Goal: Task Accomplishment & Management: Manage account settings

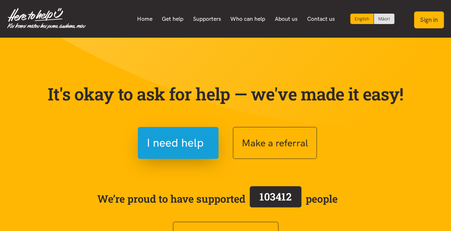
click at [425, 18] on button "Sign in" at bounding box center [429, 19] width 30 height 17
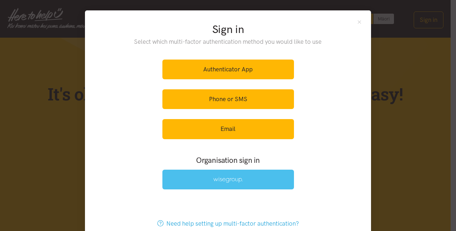
click at [220, 180] on img at bounding box center [227, 180] width 29 height 6
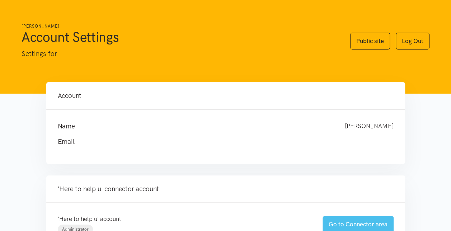
click at [342, 219] on link "Go to Connector area" at bounding box center [357, 224] width 71 height 17
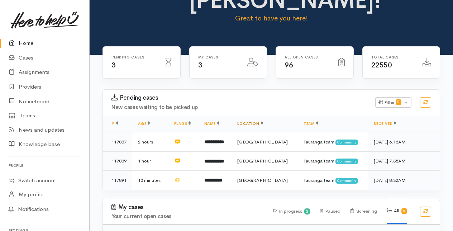
scroll to position [72, 0]
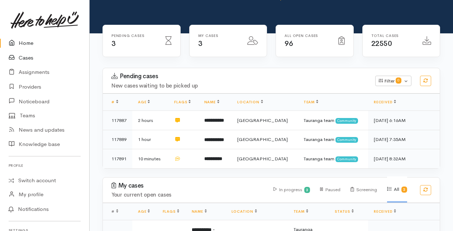
click at [27, 57] on link "Cases" at bounding box center [44, 58] width 89 height 15
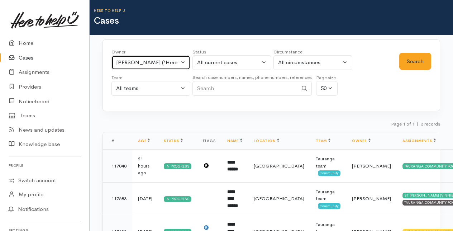
click at [181, 60] on button "Amanda Gabb ('Here to help u')" at bounding box center [151, 62] width 79 height 15
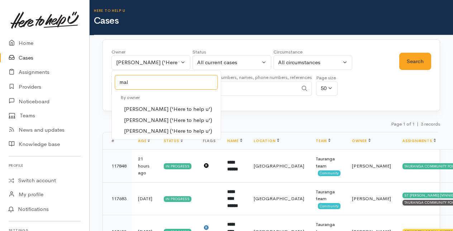
type input "mal"
click at [148, 124] on link "Malia Stowers ('Here to help u')" at bounding box center [166, 120] width 109 height 11
select select "1613"
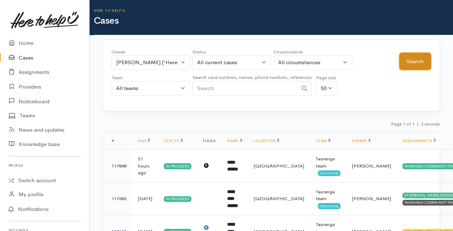
click at [423, 58] on button "Search" at bounding box center [416, 62] width 32 height 18
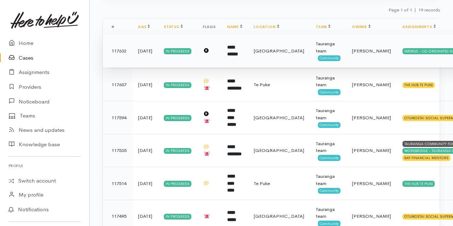
scroll to position [99, 0]
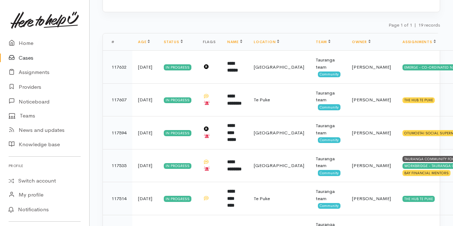
click at [27, 57] on link "Cases" at bounding box center [44, 58] width 89 height 15
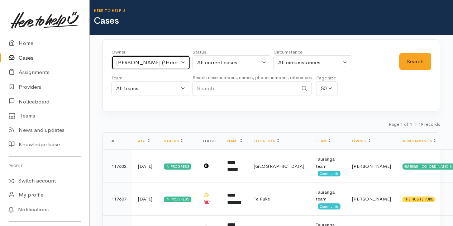
click at [185, 62] on button "Malia Stowers ('Here to help u')" at bounding box center [151, 62] width 79 height 15
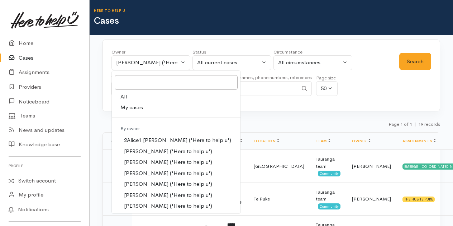
drag, startPoint x: 128, startPoint y: 105, endPoint x: 207, endPoint y: 89, distance: 81.0
click at [128, 105] on span "My cases" at bounding box center [132, 107] width 23 height 8
select select "205"
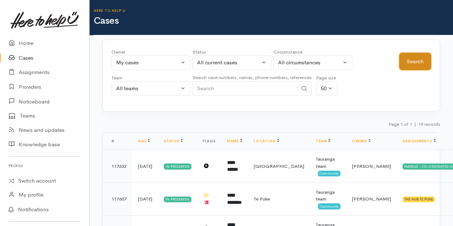
click at [419, 63] on button "Search" at bounding box center [416, 62] width 32 height 18
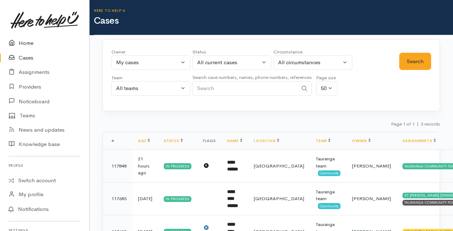
click at [27, 43] on link "Home" at bounding box center [44, 43] width 89 height 15
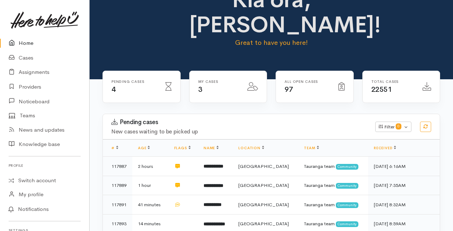
scroll to position [108, 0]
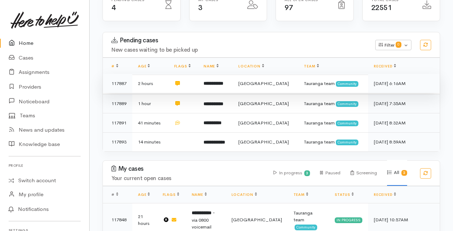
click at [223, 81] on b "**********" at bounding box center [214, 83] width 20 height 5
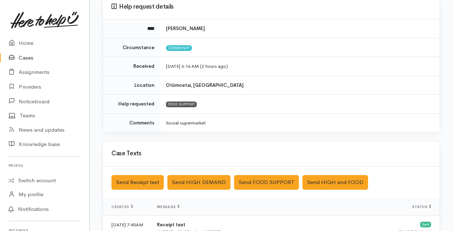
scroll to position [108, 0]
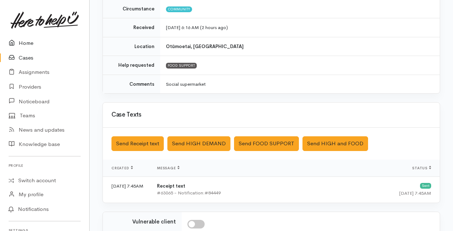
click at [24, 43] on link "Home" at bounding box center [44, 43] width 89 height 15
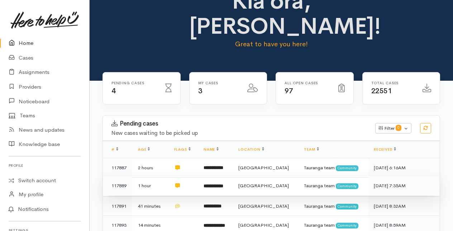
scroll to position [36, 0]
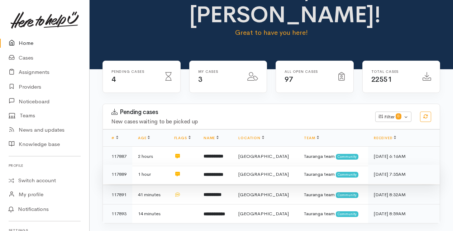
click at [222, 174] on b "**********" at bounding box center [214, 174] width 20 height 5
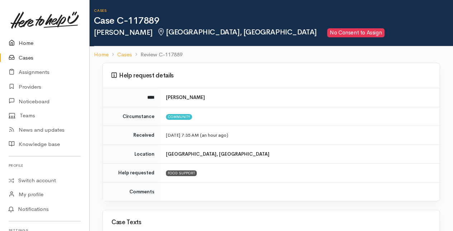
click at [24, 44] on link "Home" at bounding box center [44, 43] width 89 height 15
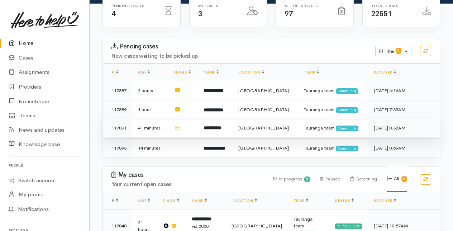
scroll to position [108, 0]
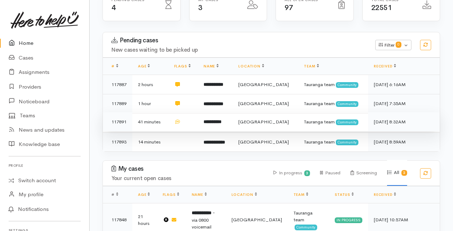
click at [215, 121] on b "**********" at bounding box center [213, 121] width 18 height 5
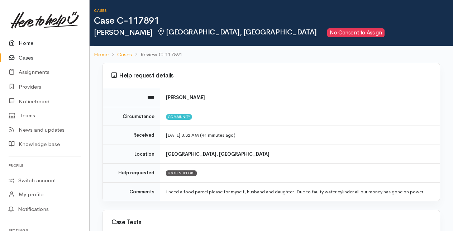
click at [25, 45] on link "Home" at bounding box center [44, 43] width 89 height 15
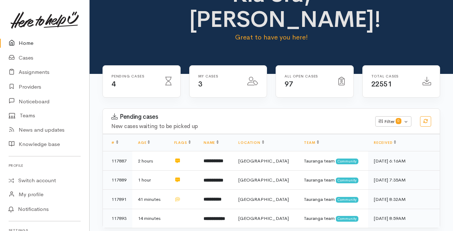
scroll to position [143, 0]
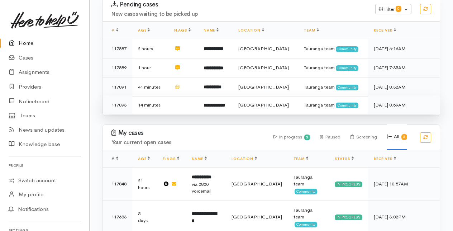
click at [221, 104] on b "**********" at bounding box center [215, 105] width 22 height 5
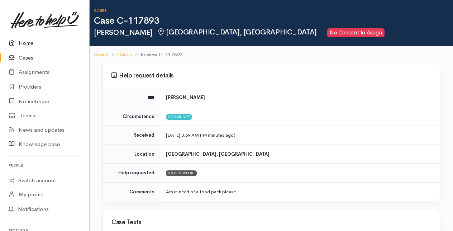
click at [29, 43] on link "Home" at bounding box center [44, 43] width 89 height 15
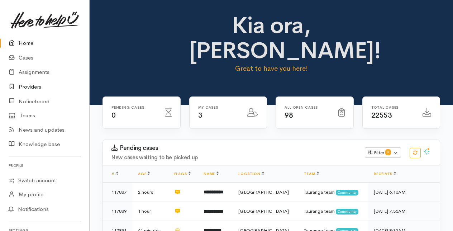
click at [36, 86] on link "Providers" at bounding box center [44, 87] width 89 height 15
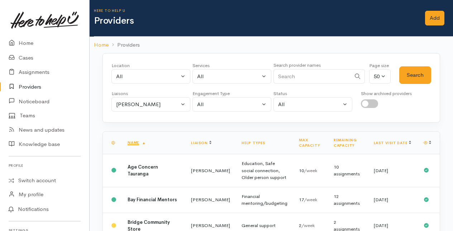
click at [298, 75] on input "Search" at bounding box center [312, 76] width 77 height 15
type input "mai"
click at [420, 69] on button "Search" at bounding box center [416, 75] width 32 height 18
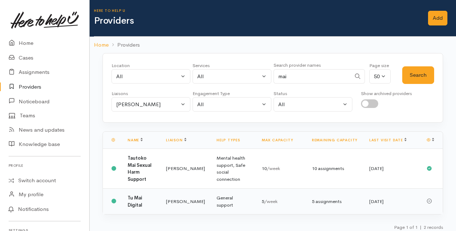
click at [147, 196] on td "Tu Mai Digital" at bounding box center [141, 202] width 38 height 26
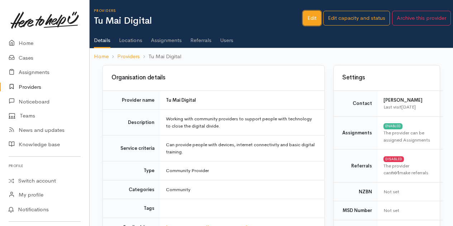
click at [309, 14] on link "Edit" at bounding box center [312, 18] width 18 height 15
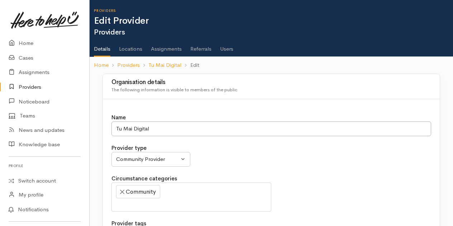
select select
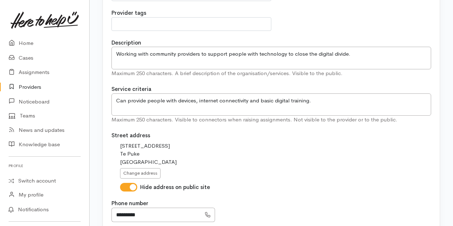
scroll to position [215, 0]
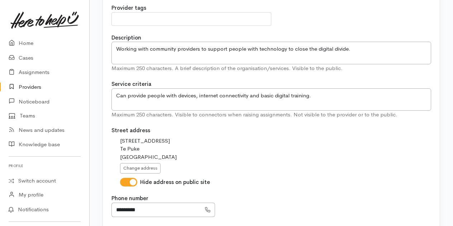
click at [33, 86] on link "Providers" at bounding box center [44, 87] width 89 height 15
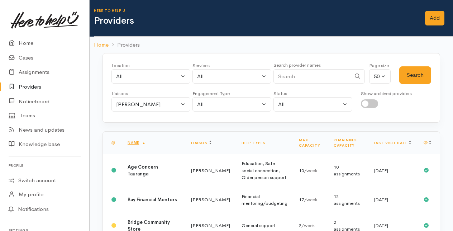
click at [292, 76] on input "Search" at bounding box center [312, 76] width 77 height 15
type input "more"
click at [182, 103] on button "Amanda Gabb" at bounding box center [151, 104] width 79 height 15
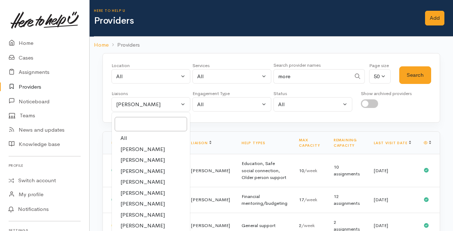
drag, startPoint x: 132, startPoint y: 137, endPoint x: 148, endPoint y: 132, distance: 16.6
click at [134, 137] on link "All" at bounding box center [151, 138] width 78 height 11
select select "null"
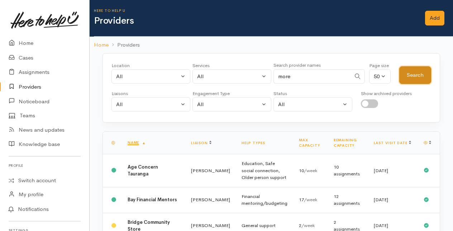
click at [420, 76] on button "Search" at bounding box center [416, 75] width 32 height 18
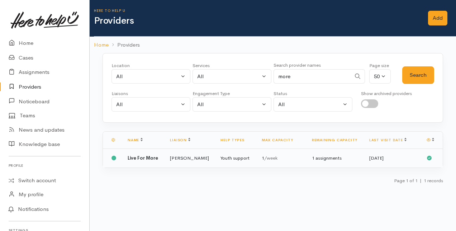
click at [172, 156] on td "[PERSON_NAME]" at bounding box center [189, 158] width 51 height 19
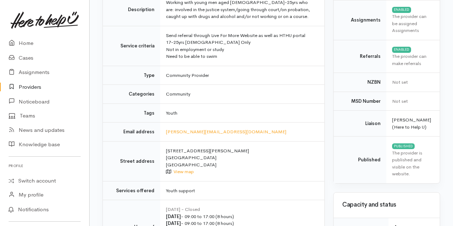
scroll to position [143, 0]
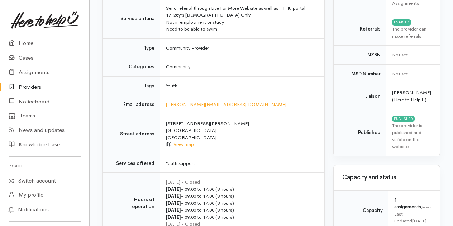
click at [40, 87] on link "Providers" at bounding box center [44, 87] width 89 height 15
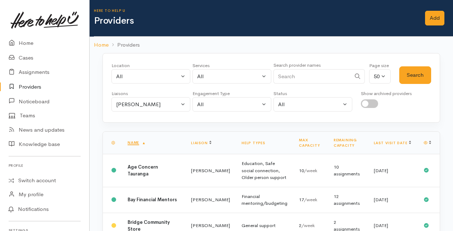
click at [283, 76] on input "Search" at bounding box center [312, 76] width 77 height 15
type input "curate"
click at [185, 100] on button "[PERSON_NAME]" at bounding box center [151, 104] width 79 height 15
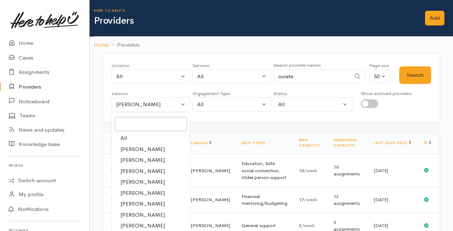
drag, startPoint x: 128, startPoint y: 136, endPoint x: 326, endPoint y: 91, distance: 202.9
click at [130, 136] on link "All" at bounding box center [151, 138] width 78 height 11
select select "null"
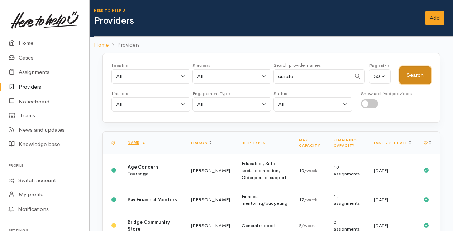
click at [419, 71] on button "Search" at bounding box center [416, 75] width 32 height 18
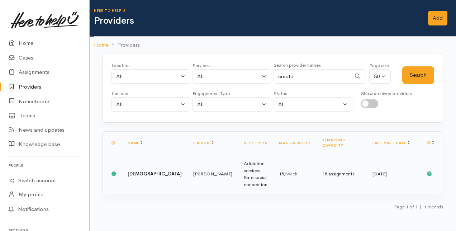
click at [188, 165] on td "[PERSON_NAME]" at bounding box center [213, 174] width 51 height 40
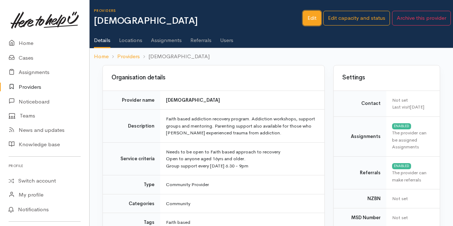
click at [315, 22] on link "Edit" at bounding box center [312, 18] width 18 height 15
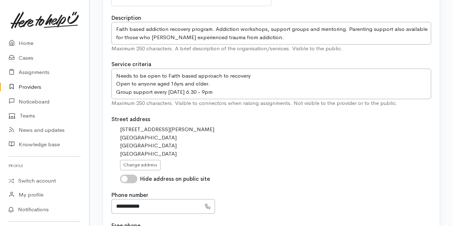
scroll to position [251, 0]
click at [30, 38] on link "Home" at bounding box center [44, 43] width 89 height 15
